Goal: Information Seeking & Learning: Learn about a topic

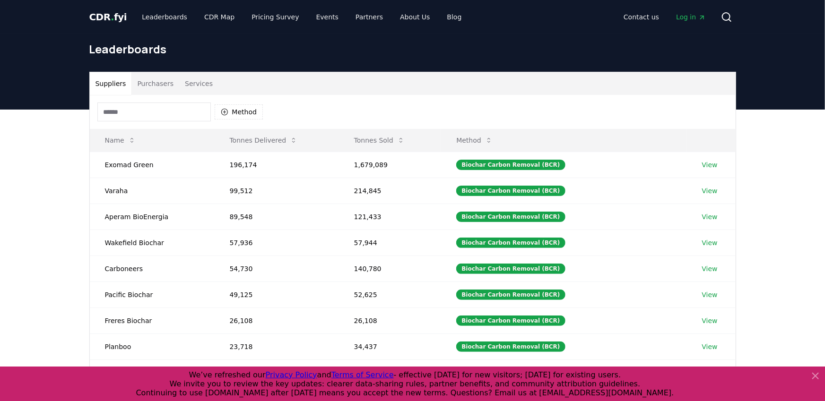
scroll to position [71, 0]
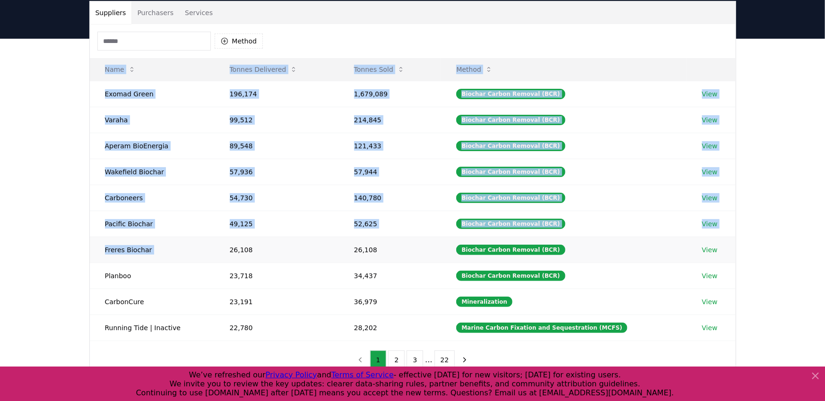
drag, startPoint x: 93, startPoint y: 68, endPoint x: 333, endPoint y: 242, distance: 296.6
click at [333, 242] on table "Name Tonnes Delivered Tonnes Sold Method Exomad Green 196,174 1,679,089 Biochar…" at bounding box center [413, 199] width 646 height 283
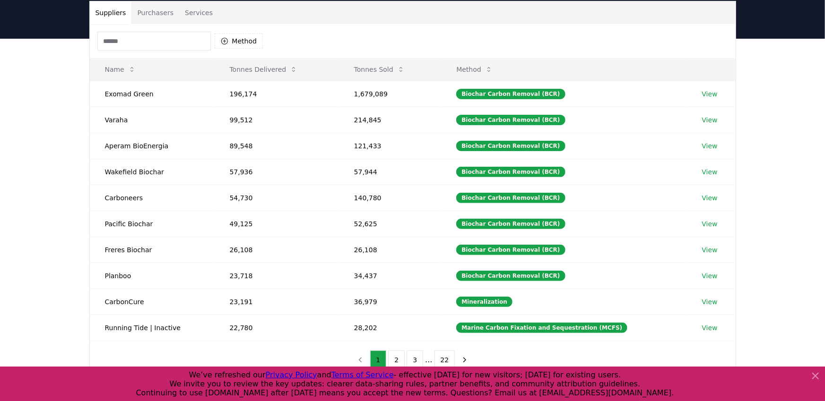
click at [86, 109] on div "Suppliers Purchasers Services Method Name Tonnes Delivered Tonnes Sold Method E…" at bounding box center [413, 190] width 662 height 379
click at [133, 94] on td "Exomad Green" at bounding box center [152, 94] width 125 height 26
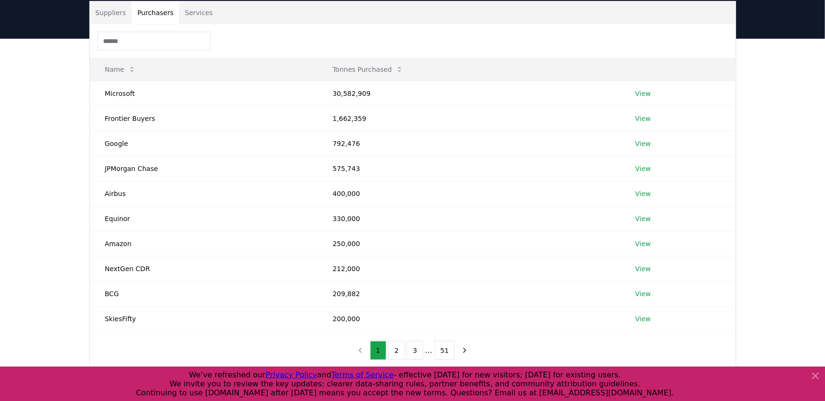
click at [156, 18] on button "Purchasers" at bounding box center [155, 12] width 48 height 23
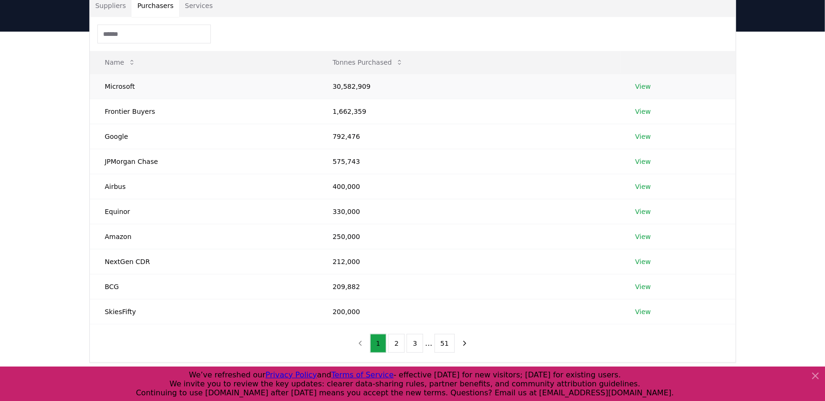
scroll to position [92, 0]
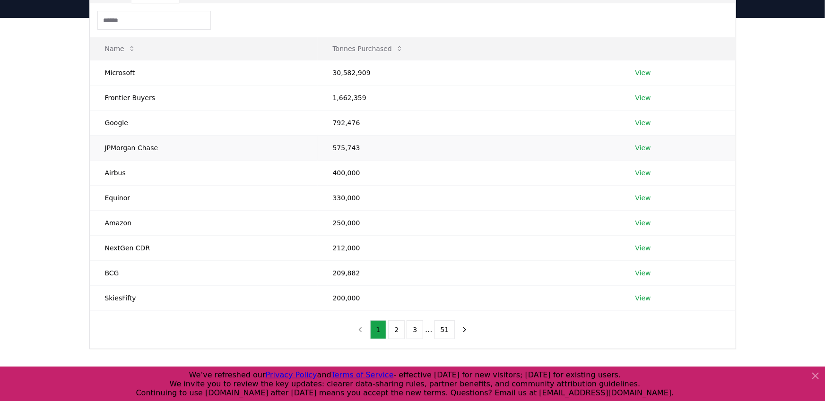
drag, startPoint x: 97, startPoint y: 47, endPoint x: 246, endPoint y: 148, distance: 180.0
click at [246, 148] on table "Name Tonnes Purchased Microsoft 30,582,909 View Frontier Buyers 1,662,359 View …" at bounding box center [413, 174] width 646 height 274
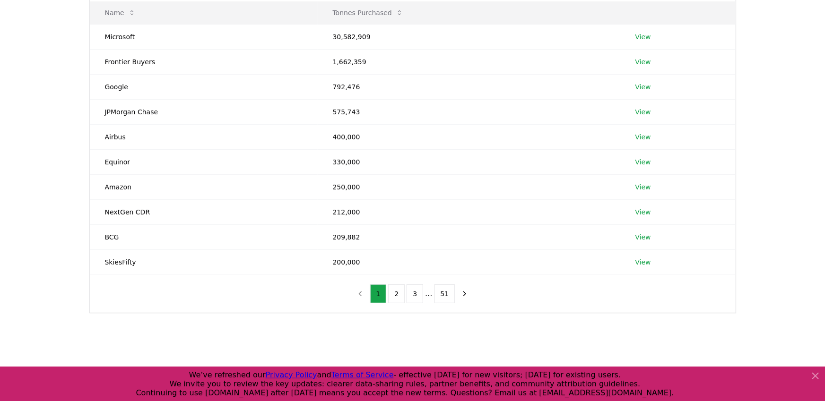
scroll to position [121, 0]
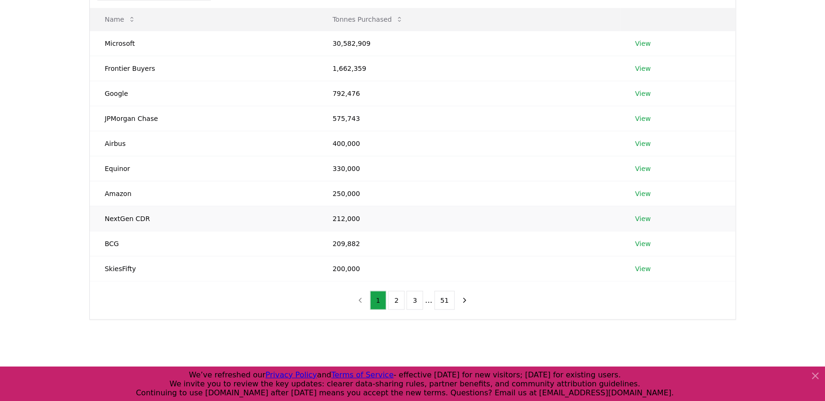
click at [136, 218] on td "NextGen CDR" at bounding box center [204, 218] width 228 height 25
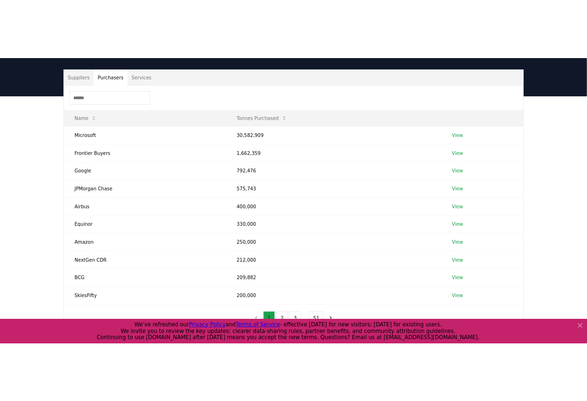
scroll to position [0, 0]
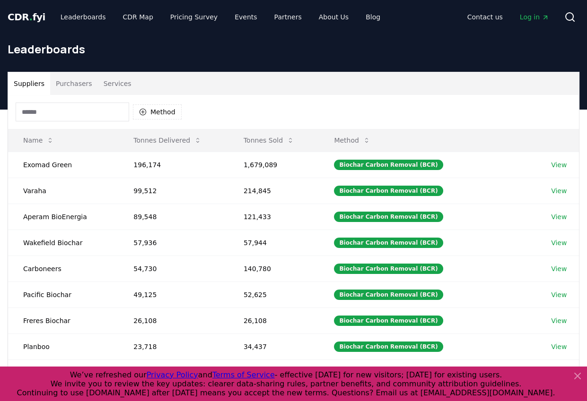
click at [551, 46] on h1 "Leaderboards" at bounding box center [293, 49] width 571 height 15
